Goal: Task Accomplishment & Management: Complete application form

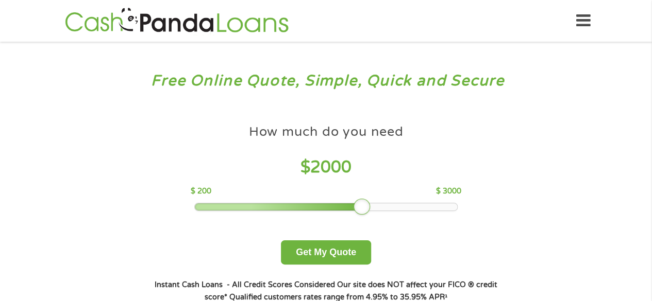
drag, startPoint x: 264, startPoint y: 207, endPoint x: 353, endPoint y: 206, distance: 89.7
click at [353, 206] on div at bounding box center [361, 207] width 16 height 16
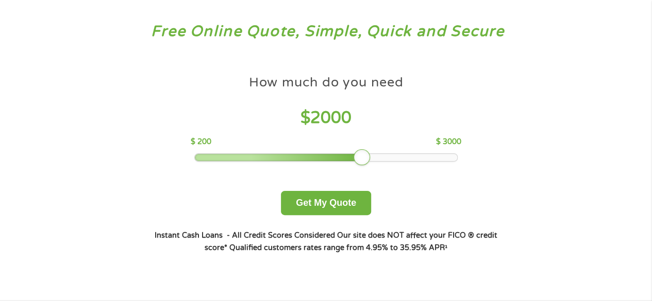
scroll to position [103, 0]
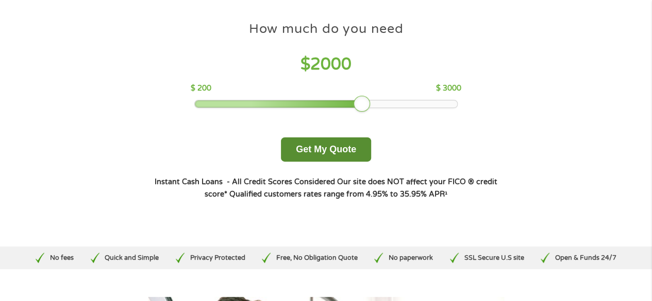
click at [352, 146] on button "Get My Quote" at bounding box center [326, 150] width 90 height 24
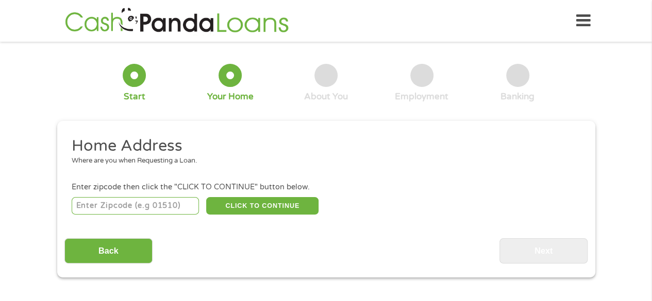
click at [128, 205] on input "number" at bounding box center [135, 206] width 127 height 18
type input "78251"
select select "Texas"
click at [283, 199] on button "CLICK TO CONTINUE" at bounding box center [262, 206] width 112 height 18
type input "78251"
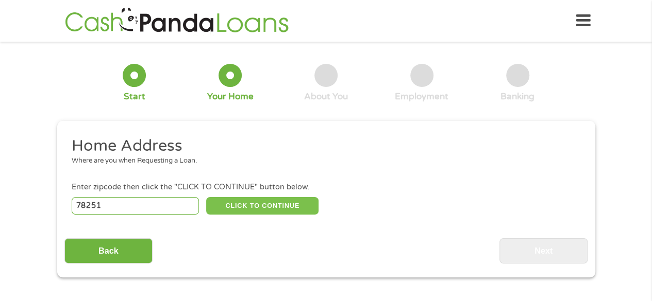
type input "San Antonio"
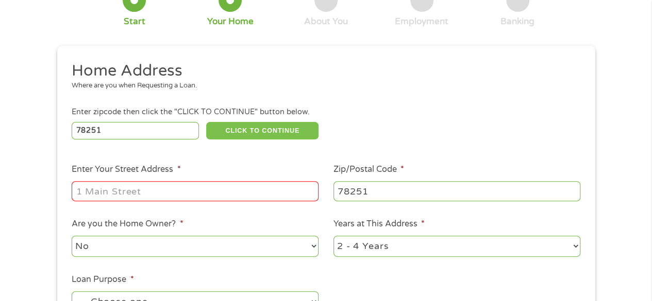
scroll to position [155, 0]
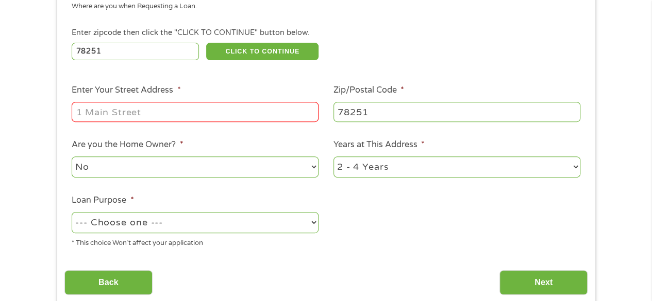
click at [148, 108] on input "Enter Your Street Address *" at bounding box center [195, 112] width 247 height 20
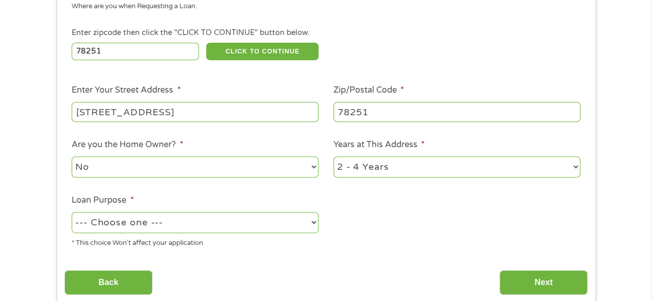
type input "9914 W Military Drive Apt 301"
click at [279, 219] on select "--- Choose one --- Pay Bills Debt Consolidation Home Improvement Major Purchase…" at bounding box center [195, 222] width 247 height 21
select select "other"
click at [72, 213] on select "--- Choose one --- Pay Bills Debt Consolidation Home Improvement Major Purchase…" at bounding box center [195, 222] width 247 height 21
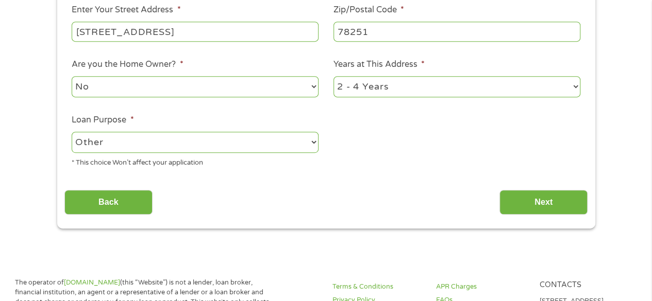
scroll to position [258, 0]
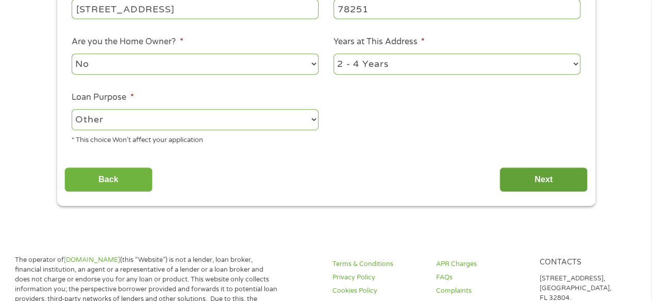
click at [562, 181] on input "Next" at bounding box center [543, 179] width 88 height 25
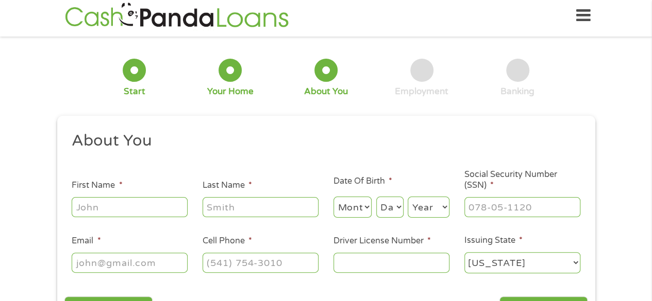
scroll to position [0, 0]
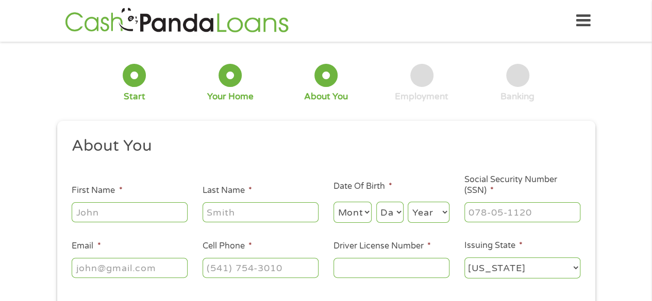
click at [138, 213] on input "First Name *" at bounding box center [130, 212] width 116 height 20
type input "Elizabeth"
type input "Soto"
type input "soto980@gmail.com"
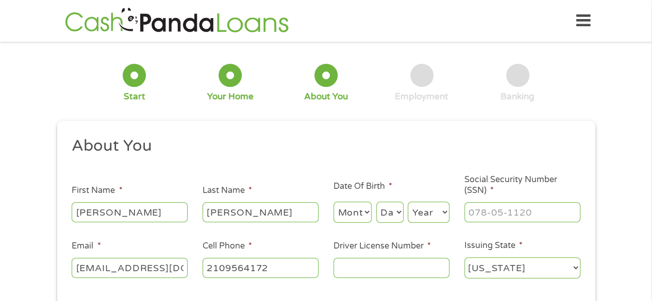
type input "(210) 956-4172"
click at [354, 205] on select "Month 1 2 3 4 5 6 7 8 9 10 11 12" at bounding box center [352, 212] width 39 height 21
select select "1"
click at [333, 202] on select "Month 1 2 3 4 5 6 7 8 9 10 11 12" at bounding box center [352, 212] width 39 height 21
click at [396, 223] on select "Day 1 2 3 4 5 6 7 8 9 10 11 12 13 14 15 16 17 18 19 20 21 22 23 24 25 26 27 28 …" at bounding box center [389, 212] width 27 height 21
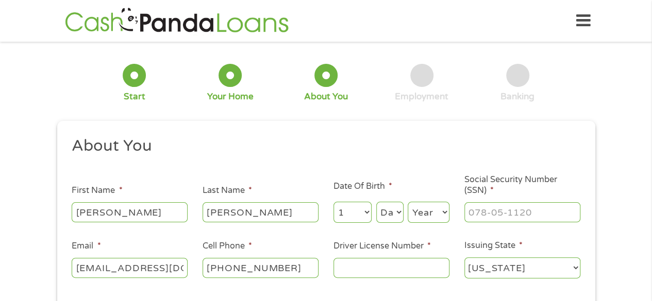
select select "10"
click at [376, 202] on select "Day 1 2 3 4 5 6 7 8 9 10 11 12 13 14 15 16 17 18 19 20 21 22 23 24 25 26 27 28 …" at bounding box center [389, 212] width 27 height 21
click at [430, 209] on select "Year 2007 2006 2005 2004 2003 2002 2001 2000 1999 1998 1997 1996 1995 1994 1993…" at bounding box center [429, 212] width 42 height 21
select select "1978"
click at [408, 202] on select "Year 2007 2006 2005 2004 2003 2002 2001 2000 1999 1998 1997 1996 1995 1994 1993…" at bounding box center [429, 212] width 42 height 21
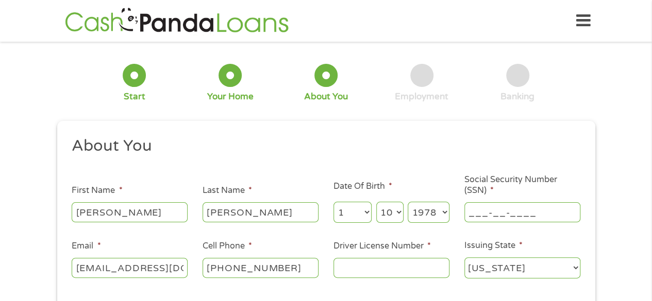
click at [498, 208] on input "___-__-____" at bounding box center [522, 212] width 116 height 20
type input "043-82-4942"
click at [381, 267] on input "Driver License Number *" at bounding box center [391, 268] width 116 height 20
click at [391, 265] on input "Driver License Number *" at bounding box center [391, 268] width 116 height 20
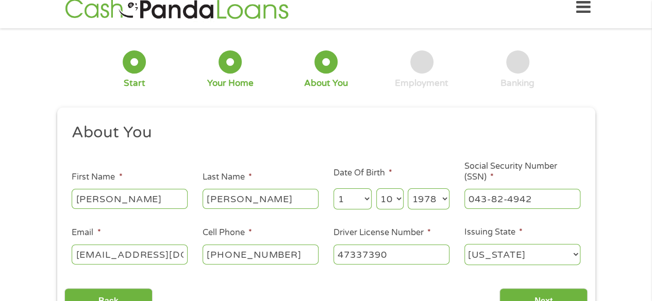
scroll to position [103, 0]
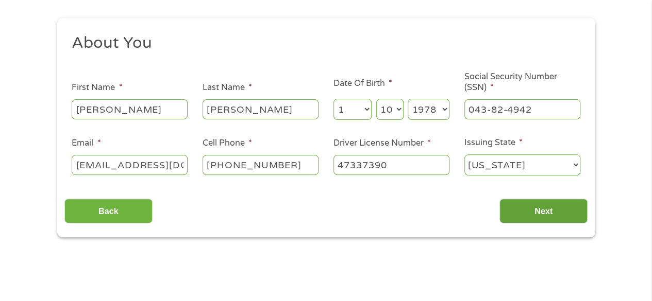
type input "47337390"
click at [566, 211] on input "Next" at bounding box center [543, 211] width 88 height 25
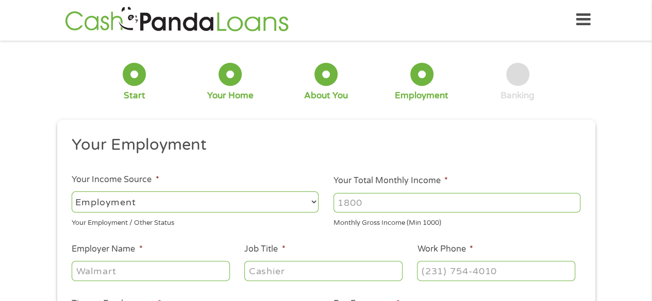
scroll to position [0, 0]
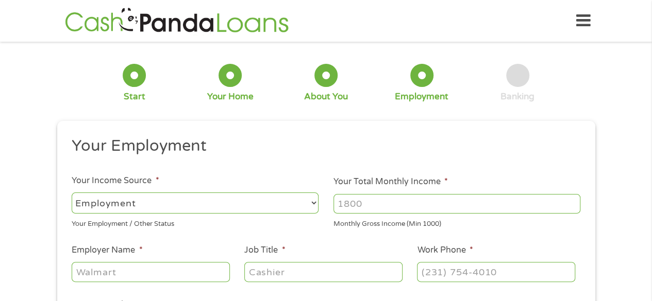
click at [418, 201] on input "Your Total Monthly Income *" at bounding box center [456, 204] width 247 height 20
type input "2"
type input "5588"
click at [183, 284] on div at bounding box center [151, 273] width 158 height 24
click at [177, 272] on input "Employer Name *" at bounding box center [151, 272] width 158 height 20
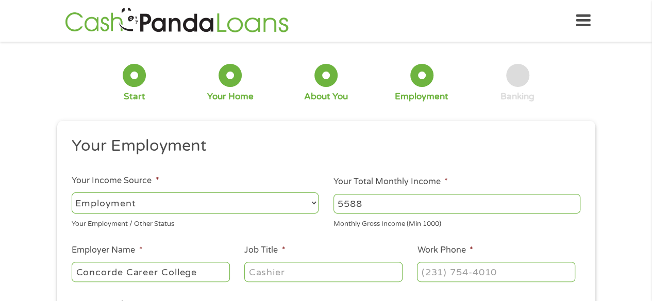
type input "Concorde Career College"
type input "Financial Aid Director"
type input "(210) 428-2012"
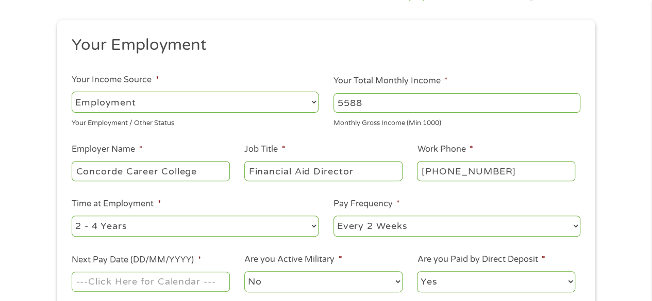
scroll to position [103, 0]
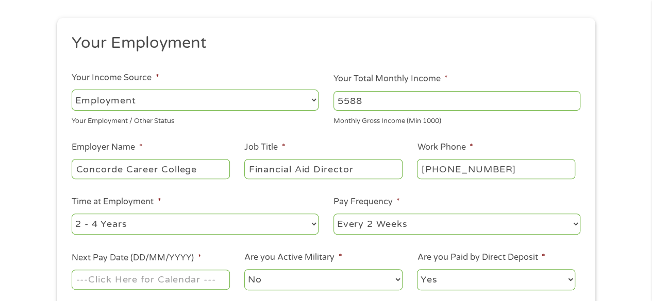
click at [135, 285] on input "Next Pay Date (DD/MM/YYYY) *" at bounding box center [151, 280] width 158 height 20
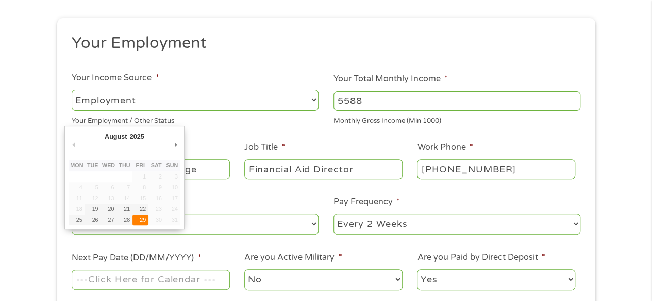
type input "29/08/2025"
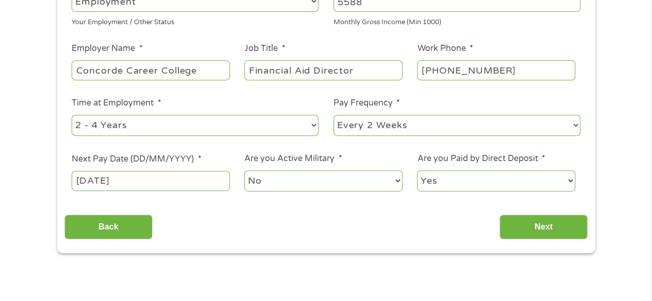
scroll to position [206, 0]
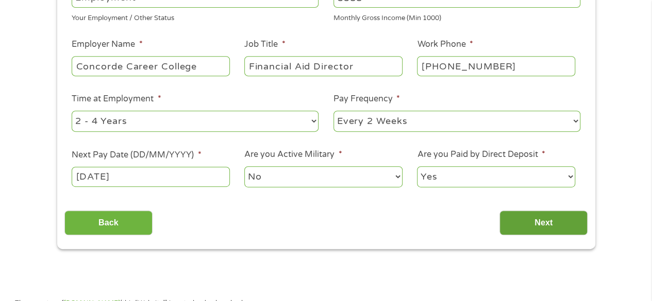
click at [570, 217] on input "Next" at bounding box center [543, 223] width 88 height 25
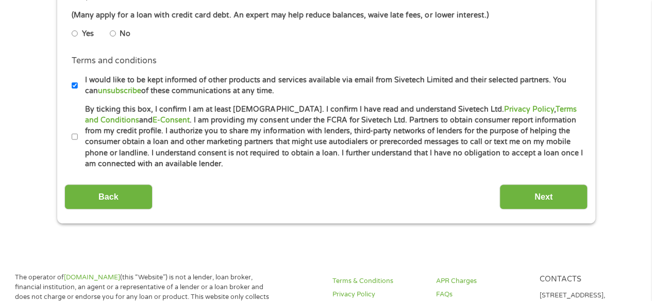
scroll to position [464, 0]
